Goal: Transaction & Acquisition: Book appointment/travel/reservation

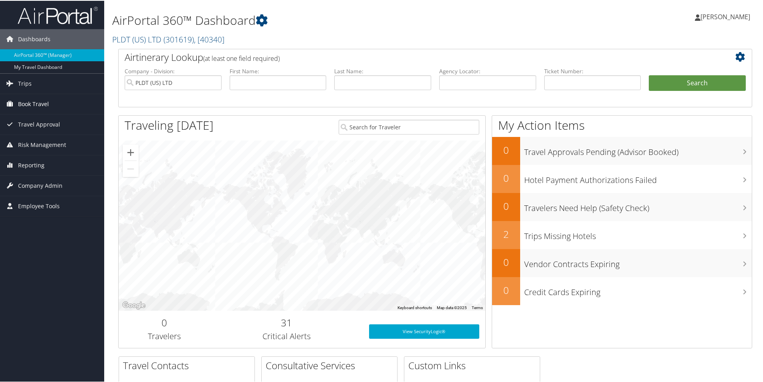
click at [32, 105] on span "Book Travel" at bounding box center [33, 103] width 31 height 20
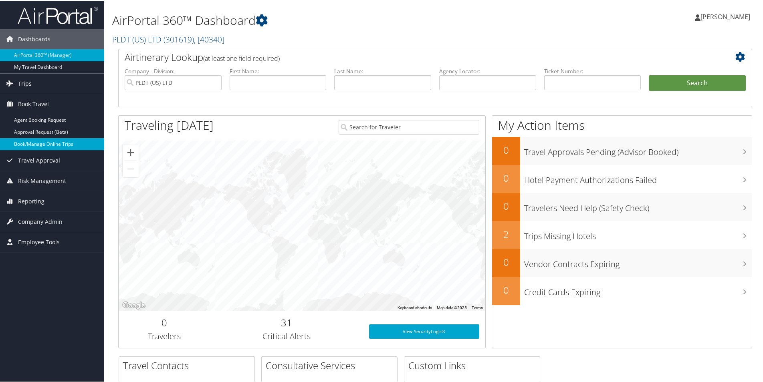
click at [35, 141] on link "Book/Manage Online Trips" at bounding box center [52, 143] width 104 height 12
